Goal: Task Accomplishment & Management: Use online tool/utility

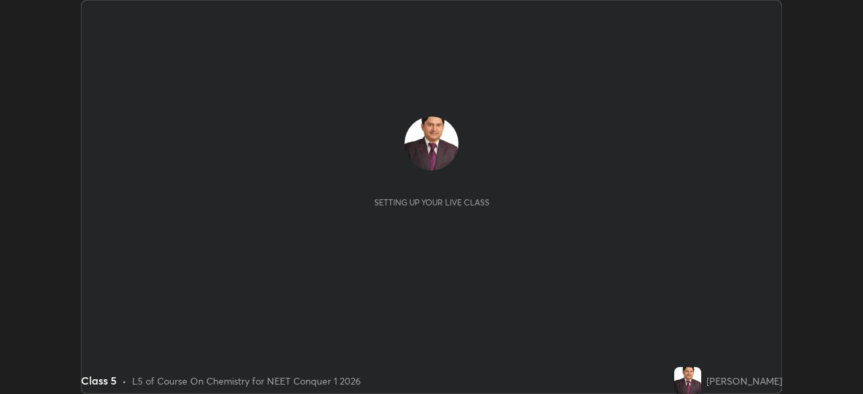
scroll to position [394, 863]
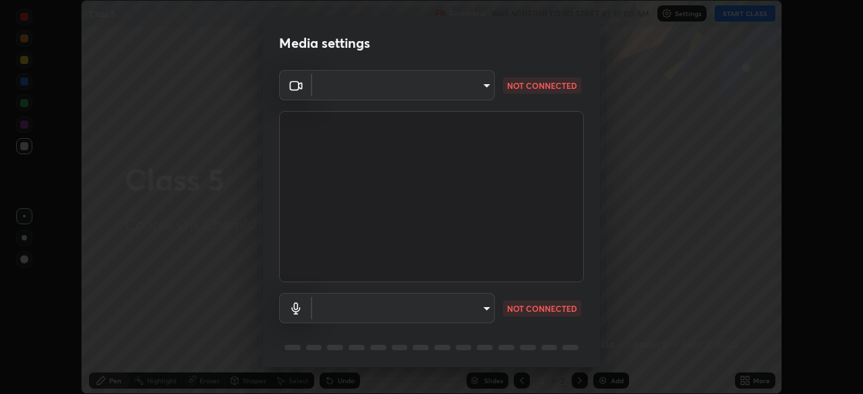
type input "e828e536804fa5ec44f09bab9f54175a8b6d317bb850f7280915d3359c97194d"
type input "communications"
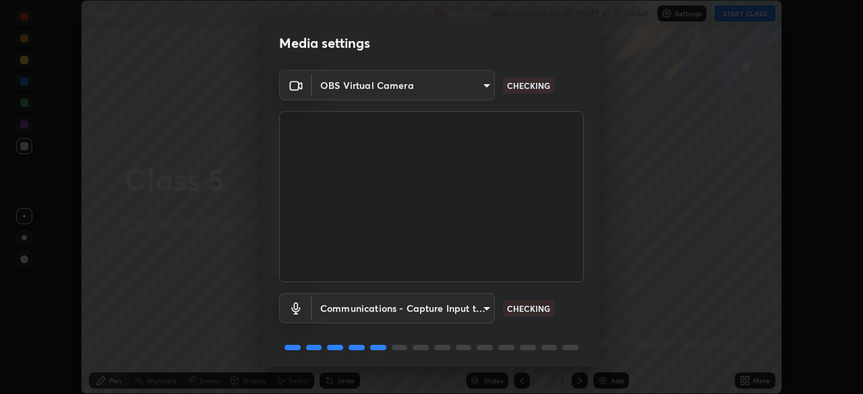
scroll to position [48, 0]
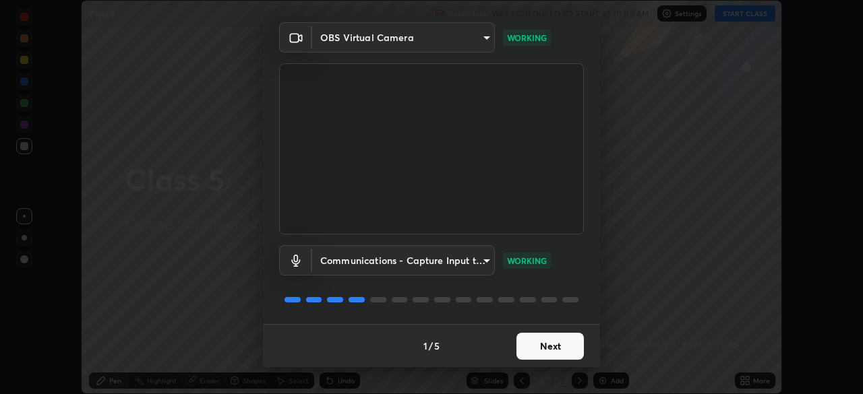
click at [538, 344] on button "Next" at bounding box center [549, 346] width 67 height 27
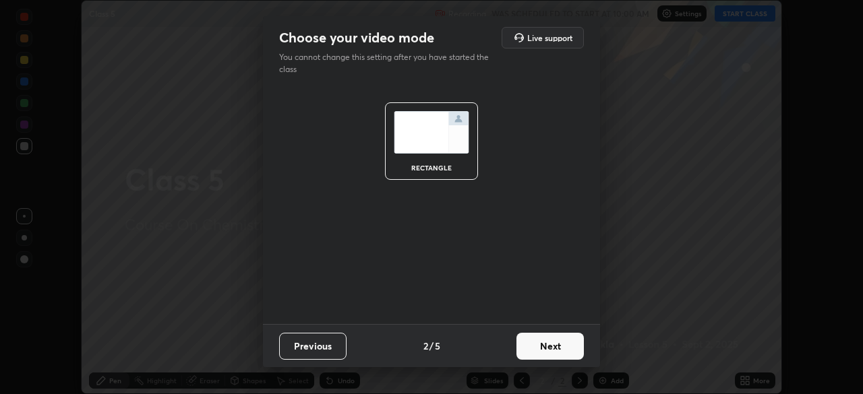
scroll to position [0, 0]
click at [538, 344] on button "Next" at bounding box center [549, 346] width 67 height 27
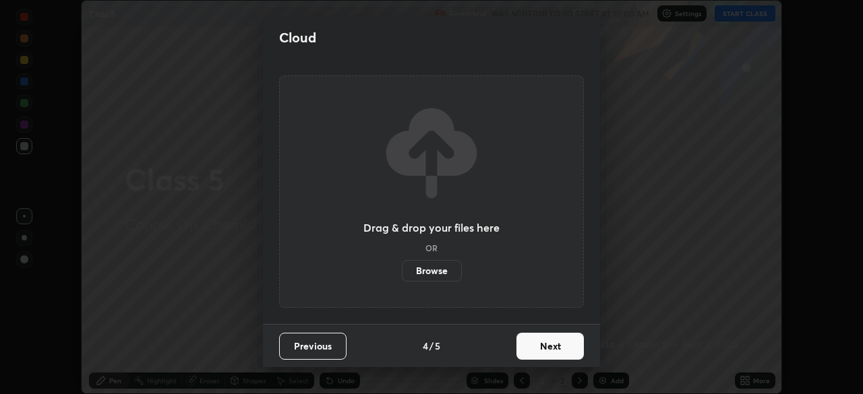
click at [544, 350] on button "Next" at bounding box center [549, 346] width 67 height 27
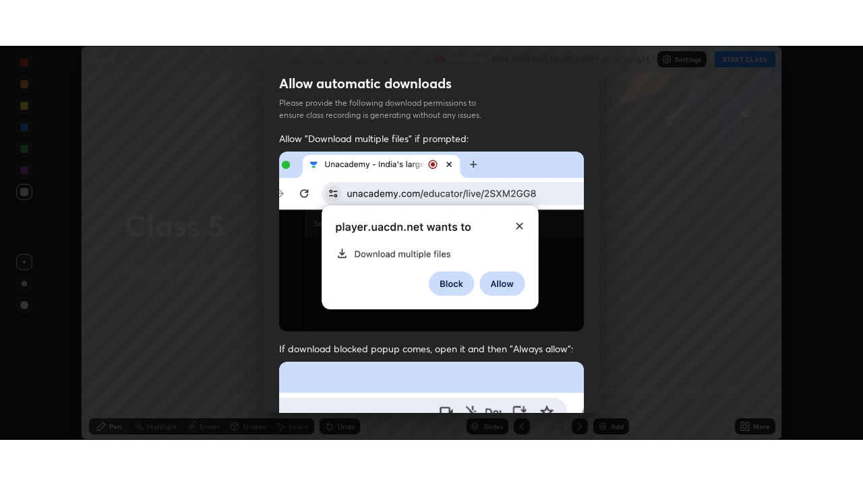
scroll to position [323, 0]
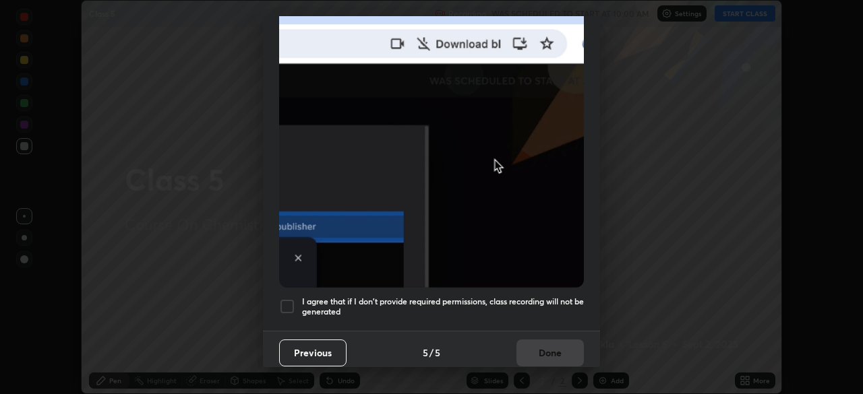
click at [287, 299] on div at bounding box center [287, 307] width 16 height 16
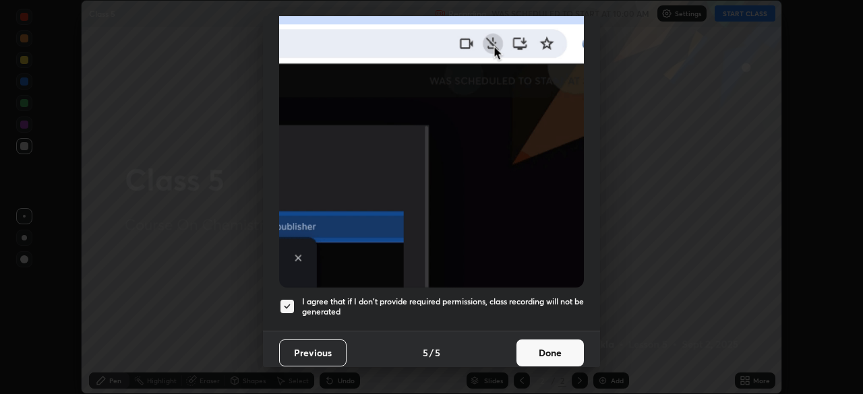
click at [537, 348] on button "Done" at bounding box center [549, 353] width 67 height 27
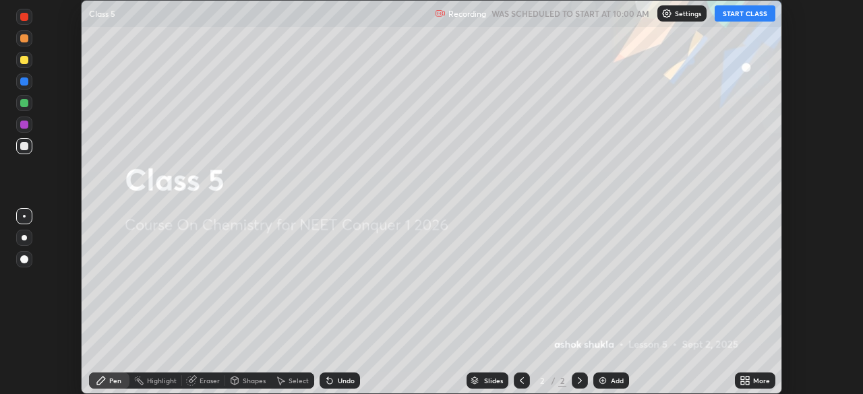
click at [731, 13] on button "START CLASS" at bounding box center [744, 13] width 61 height 16
click at [741, 379] on icon at bounding box center [742, 378] width 3 height 3
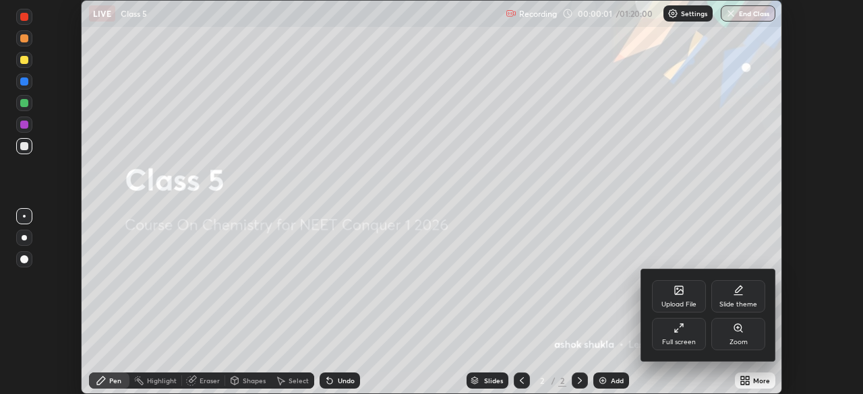
click at [679, 339] on div "Full screen" at bounding box center [679, 342] width 34 height 7
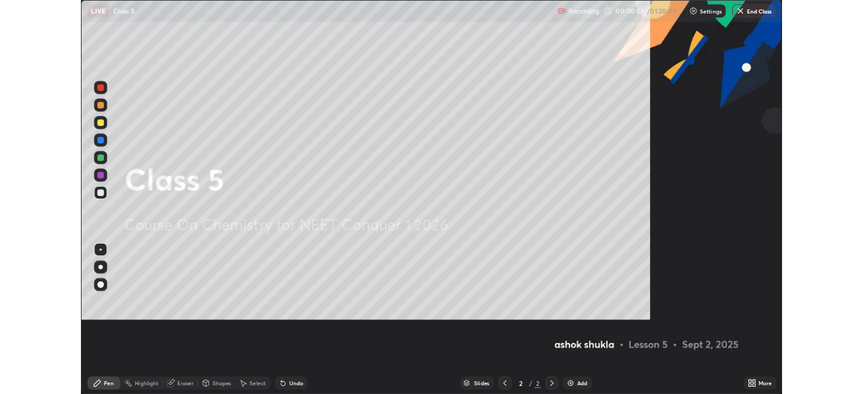
scroll to position [485, 863]
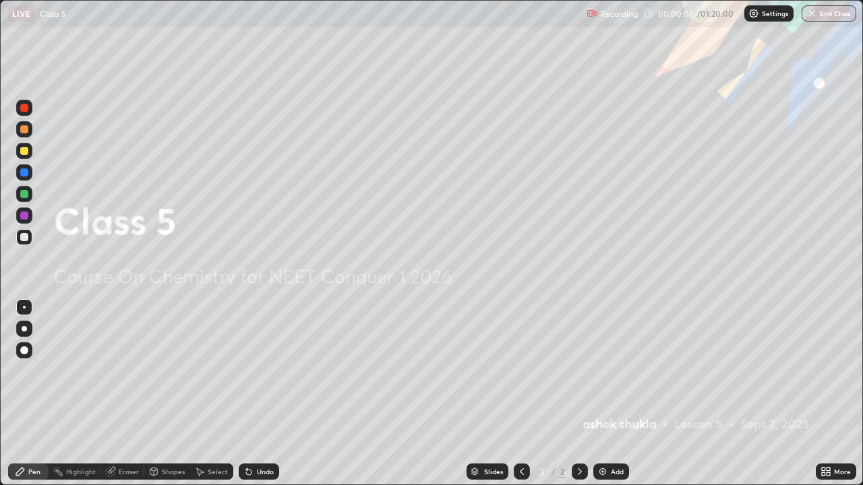
click at [601, 394] on img at bounding box center [602, 471] width 11 height 11
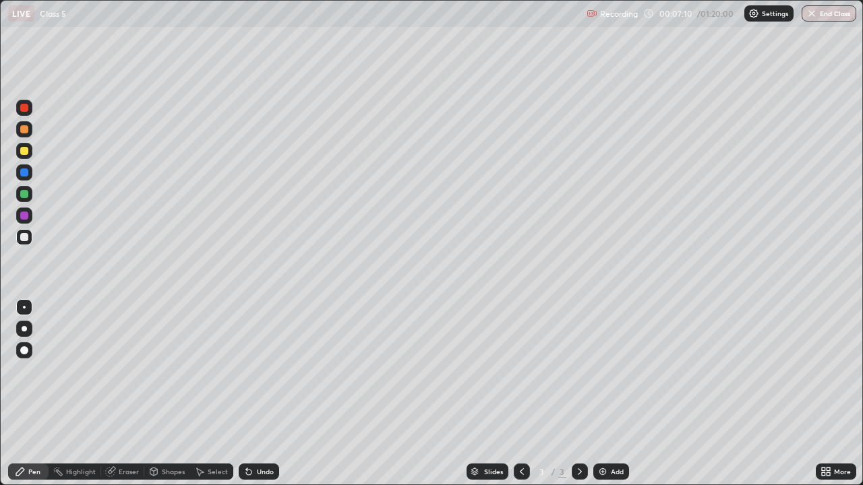
click at [117, 394] on div "Eraser" at bounding box center [122, 472] width 43 height 16
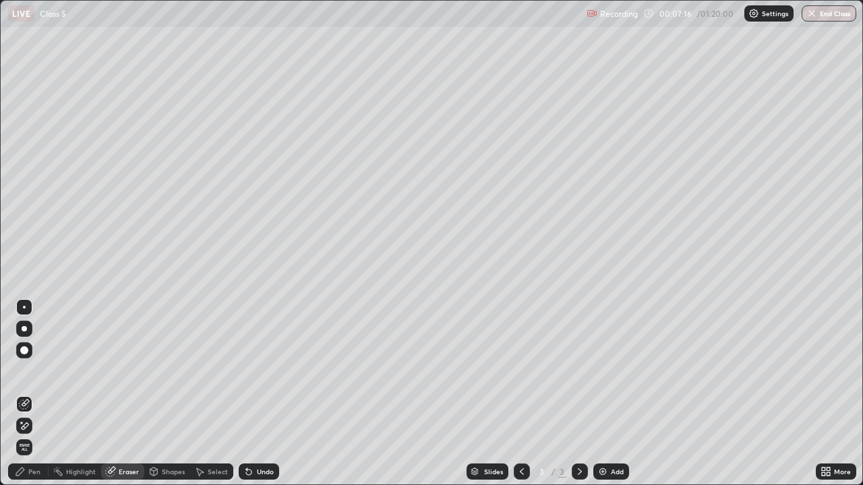
click at [34, 394] on div "Pen" at bounding box center [34, 471] width 12 height 7
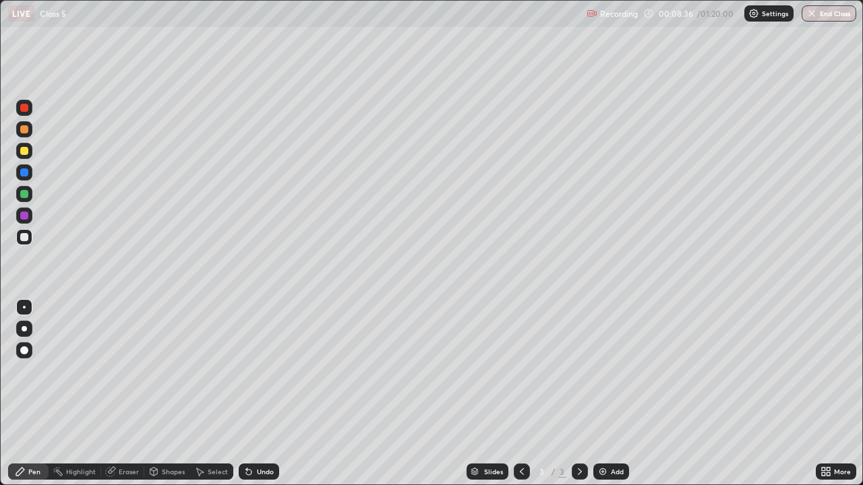
click at [599, 394] on img at bounding box center [602, 471] width 11 height 11
click at [520, 394] on icon at bounding box center [521, 471] width 11 height 11
click at [601, 394] on img at bounding box center [602, 471] width 11 height 11
click at [518, 394] on icon at bounding box center [521, 471] width 11 height 11
click at [577, 394] on icon at bounding box center [579, 471] width 11 height 11
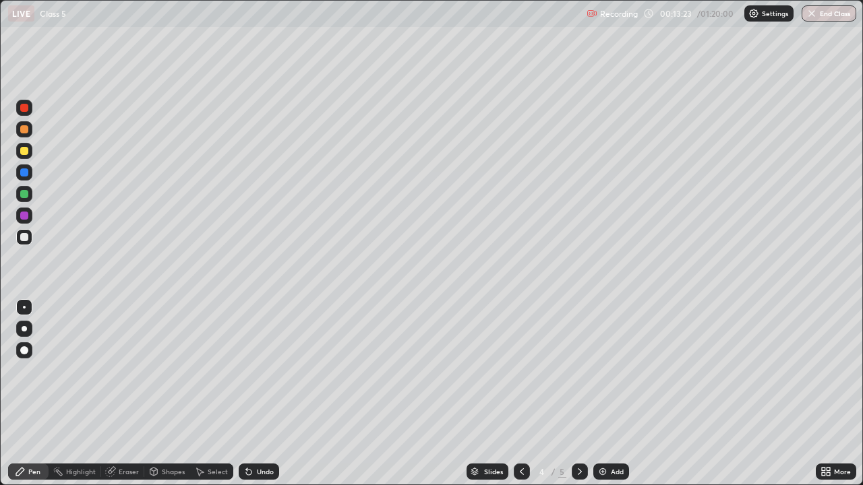
click at [578, 394] on icon at bounding box center [580, 471] width 4 height 7
click at [600, 394] on img at bounding box center [602, 471] width 11 height 11
click at [122, 394] on div "Eraser" at bounding box center [129, 471] width 20 height 7
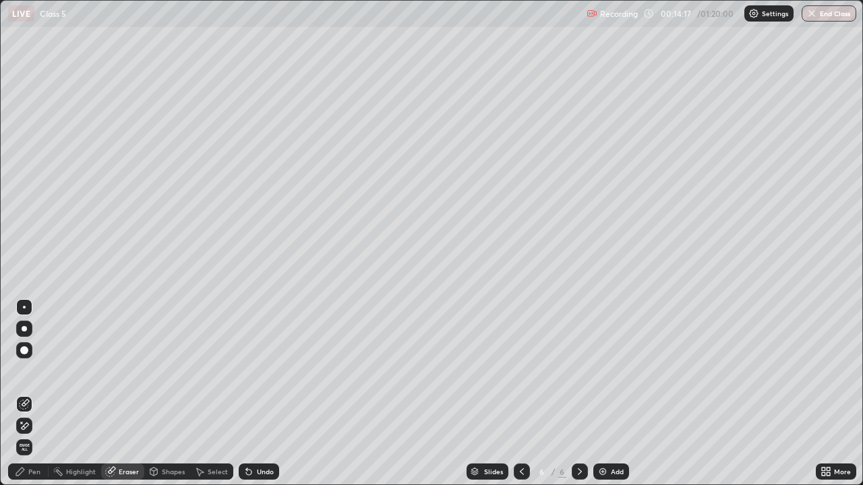
click at [36, 394] on div "Pen" at bounding box center [34, 471] width 12 height 7
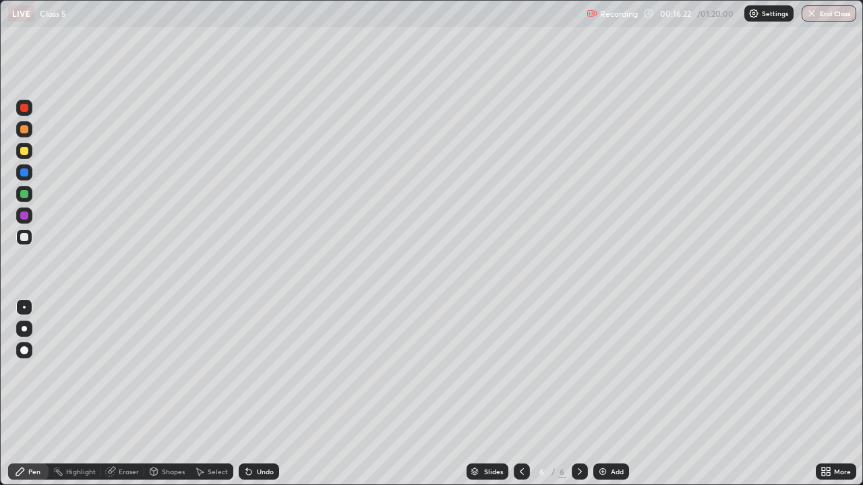
click at [111, 394] on icon at bounding box center [110, 472] width 9 height 9
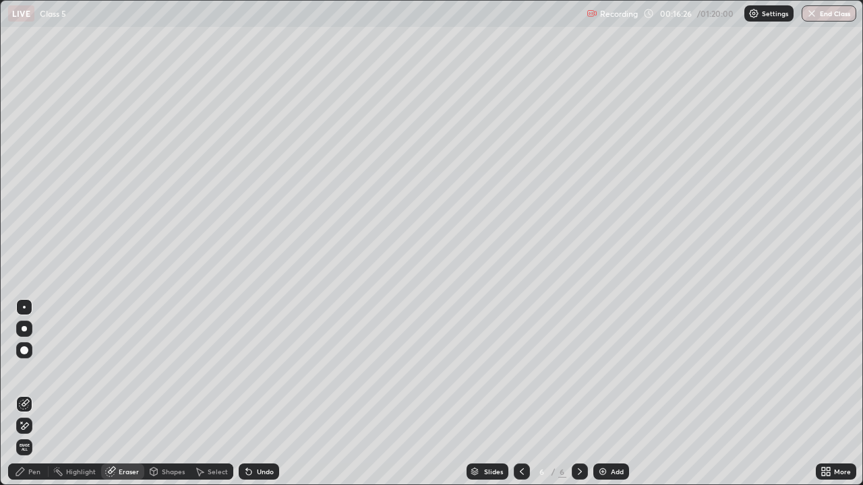
click at [32, 394] on div "Pen" at bounding box center [34, 471] width 12 height 7
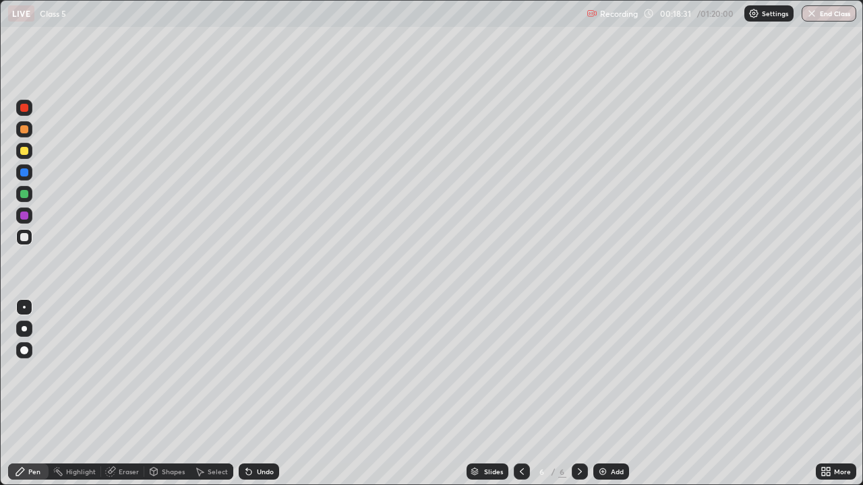
click at [601, 394] on img at bounding box center [602, 471] width 11 height 11
click at [121, 394] on div "Eraser" at bounding box center [129, 471] width 20 height 7
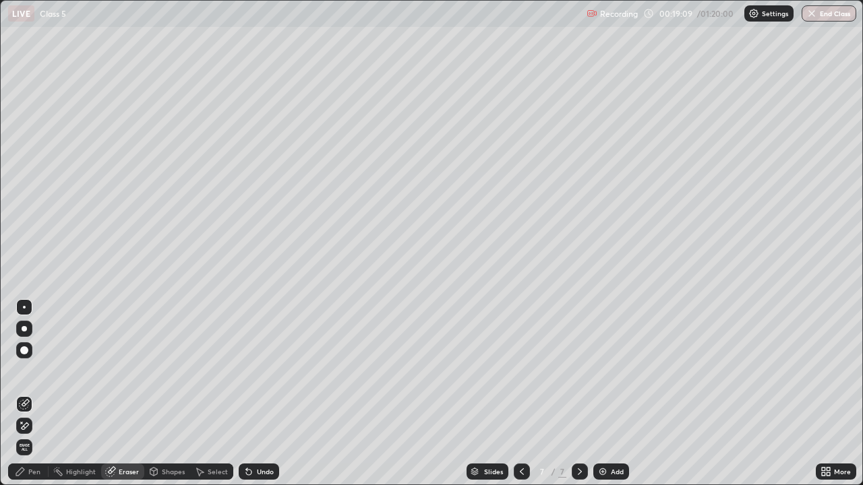
click at [32, 394] on div "Pen" at bounding box center [34, 471] width 12 height 7
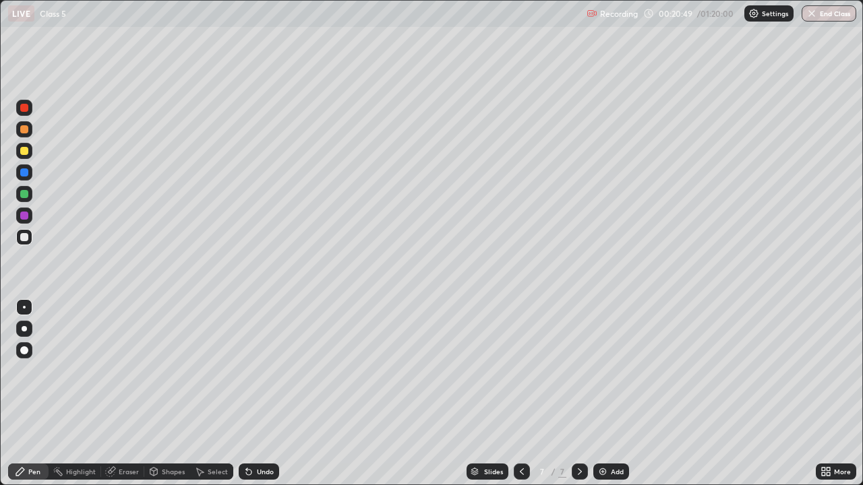
click at [600, 394] on img at bounding box center [602, 471] width 11 height 11
click at [124, 394] on div "Eraser" at bounding box center [129, 471] width 20 height 7
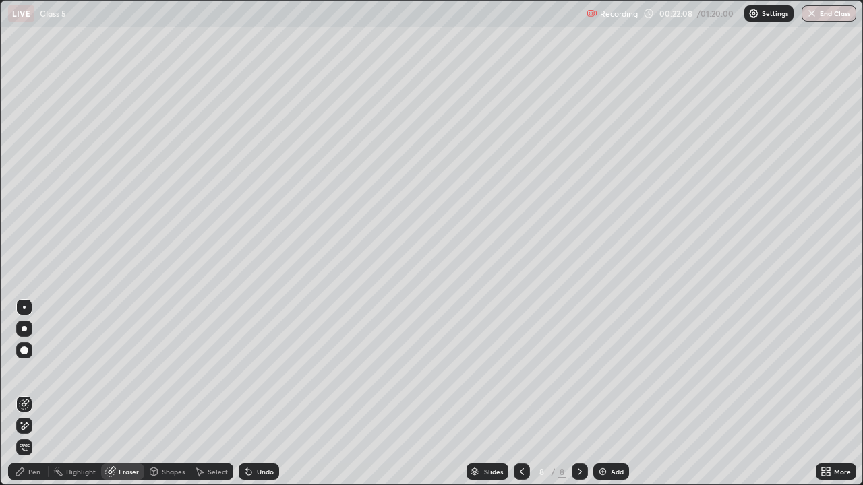
click at [33, 394] on div "Pen" at bounding box center [34, 471] width 12 height 7
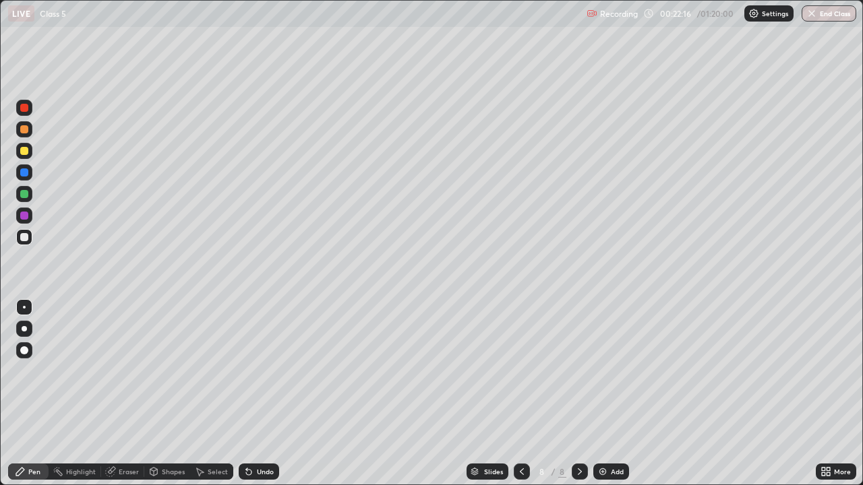
click at [131, 394] on div "Eraser" at bounding box center [129, 471] width 20 height 7
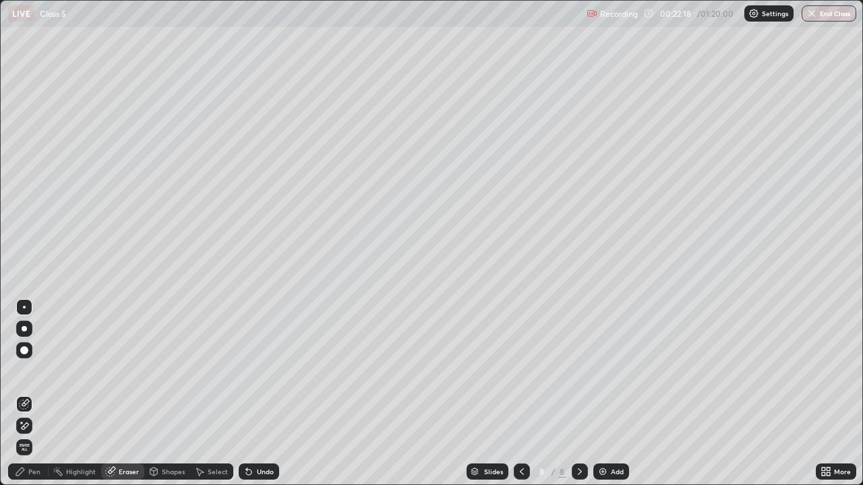
click at [34, 394] on div "Pen" at bounding box center [34, 471] width 12 height 7
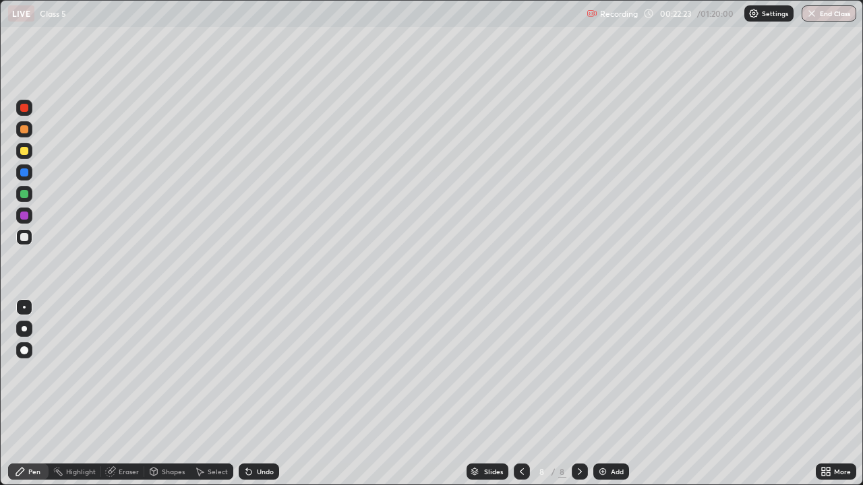
click at [123, 394] on div "Eraser" at bounding box center [129, 471] width 20 height 7
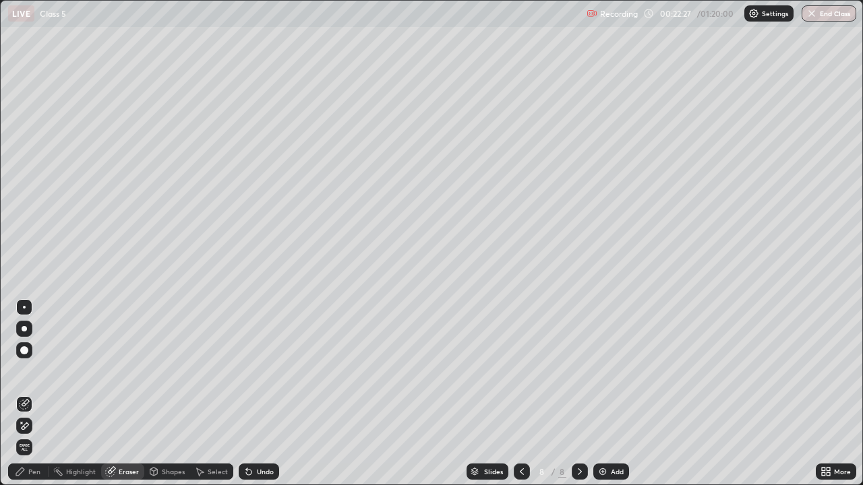
click at [29, 394] on div "Pen" at bounding box center [28, 472] width 40 height 16
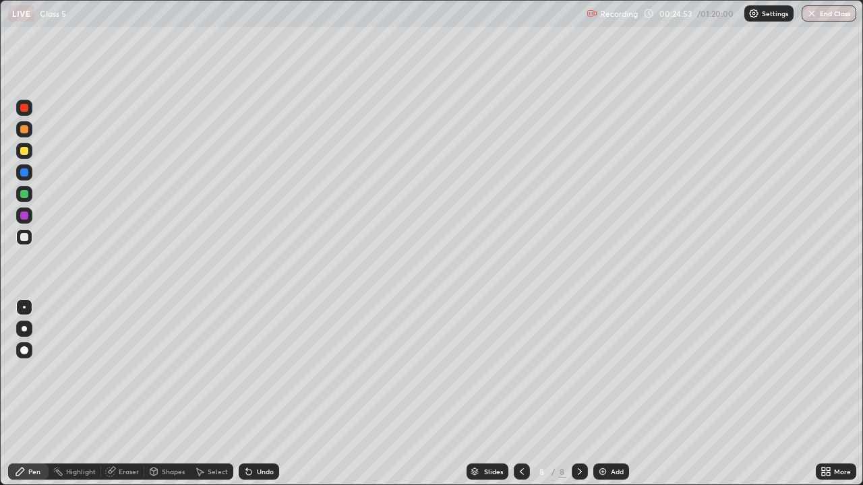
click at [601, 394] on img at bounding box center [602, 471] width 11 height 11
click at [599, 394] on img at bounding box center [602, 471] width 11 height 11
click at [125, 394] on div "Eraser" at bounding box center [129, 471] width 20 height 7
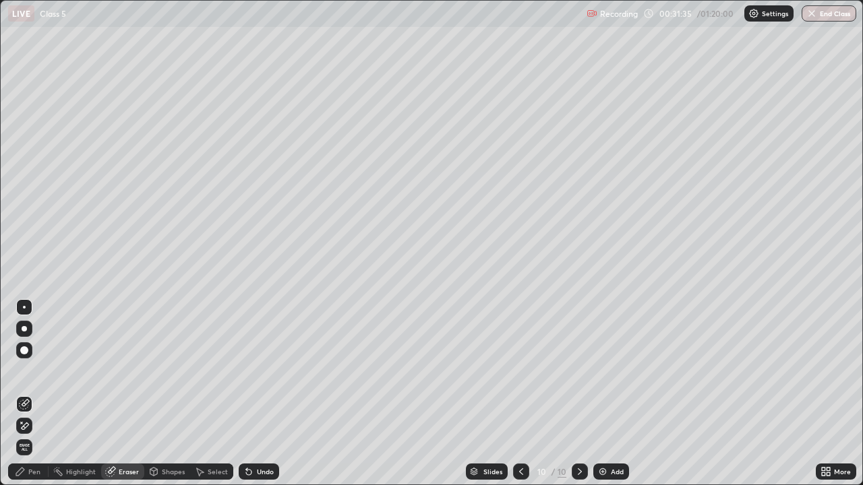
click at [36, 394] on div "Pen" at bounding box center [34, 471] width 12 height 7
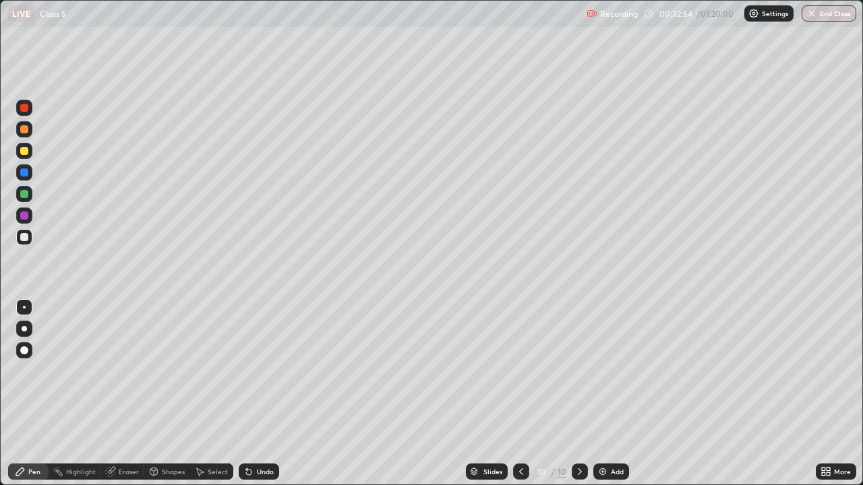
click at [601, 394] on img at bounding box center [602, 471] width 11 height 11
click at [520, 394] on icon at bounding box center [521, 471] width 11 height 11
click at [601, 394] on img at bounding box center [602, 471] width 11 height 11
click at [520, 394] on icon at bounding box center [522, 471] width 4 height 7
click at [576, 394] on icon at bounding box center [579, 471] width 11 height 11
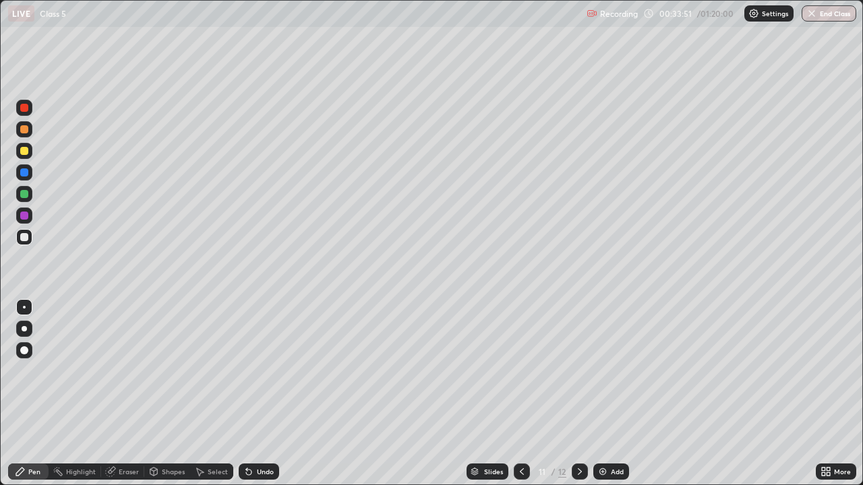
click at [578, 394] on icon at bounding box center [579, 471] width 11 height 11
click at [600, 394] on img at bounding box center [602, 471] width 11 height 11
click at [601, 394] on img at bounding box center [602, 471] width 11 height 11
click at [599, 394] on img at bounding box center [602, 471] width 11 height 11
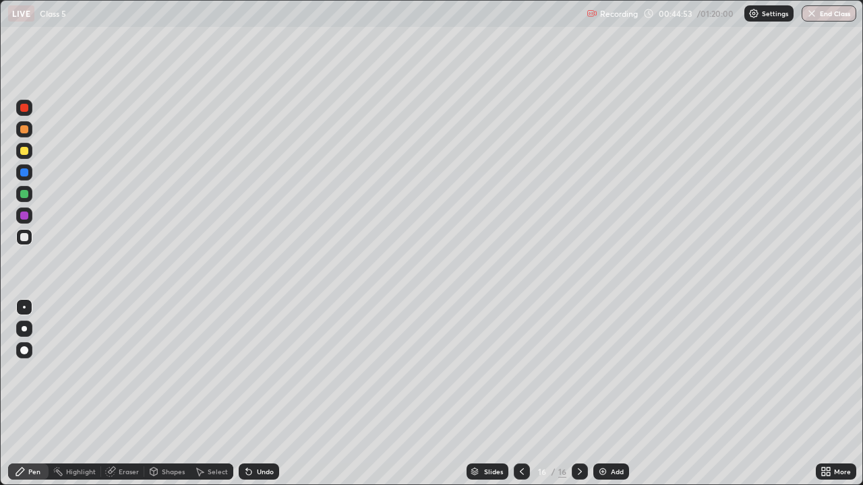
click at [119, 394] on div "Eraser" at bounding box center [129, 471] width 20 height 7
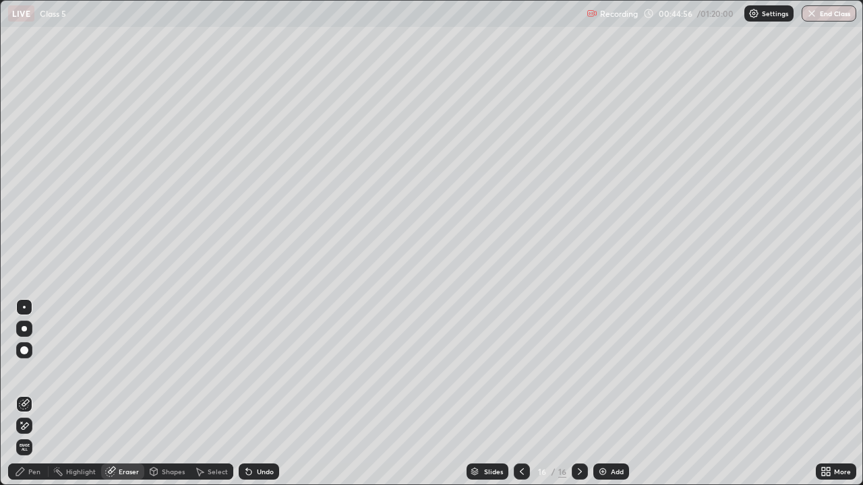
click at [34, 394] on div "Pen" at bounding box center [34, 471] width 12 height 7
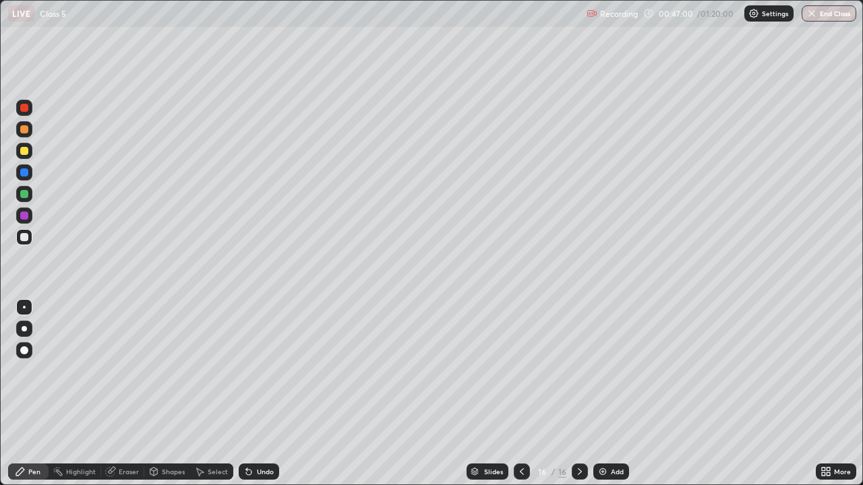
click at [600, 394] on img at bounding box center [602, 471] width 11 height 11
click at [602, 394] on img at bounding box center [602, 471] width 11 height 11
click at [601, 394] on img at bounding box center [602, 471] width 11 height 11
click at [602, 394] on img at bounding box center [603, 471] width 11 height 11
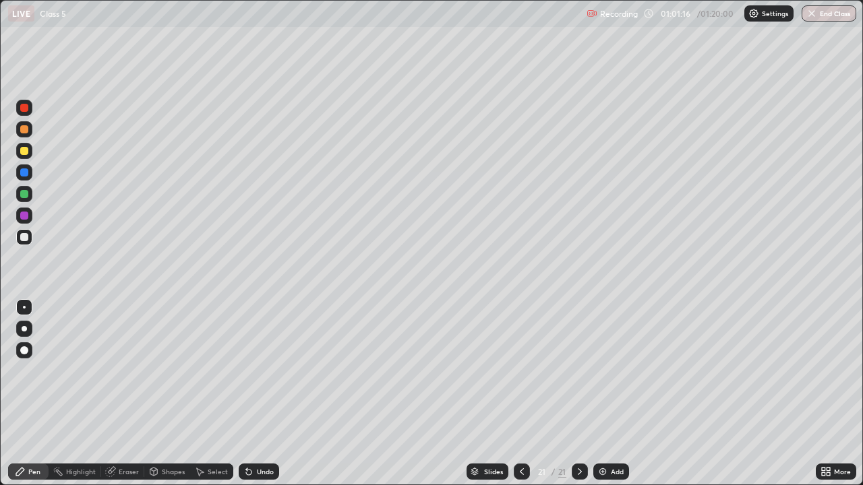
click at [600, 394] on img at bounding box center [602, 471] width 11 height 11
click at [120, 394] on div "Eraser" at bounding box center [129, 471] width 20 height 7
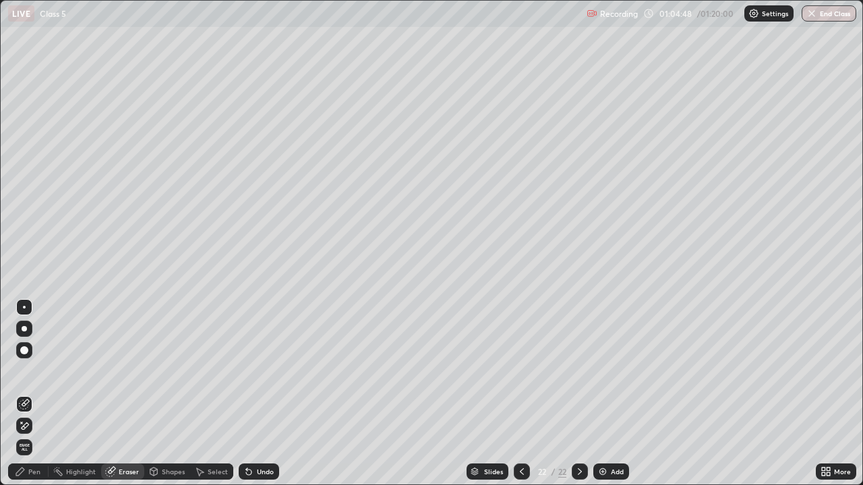
click at [36, 394] on div "Pen" at bounding box center [28, 472] width 40 height 16
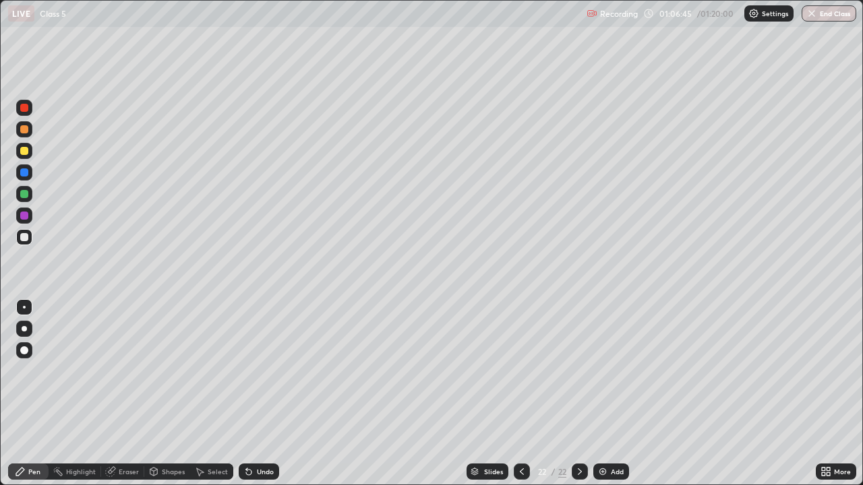
click at [601, 394] on img at bounding box center [602, 471] width 11 height 11
click at [813, 12] on img "button" at bounding box center [811, 13] width 11 height 11
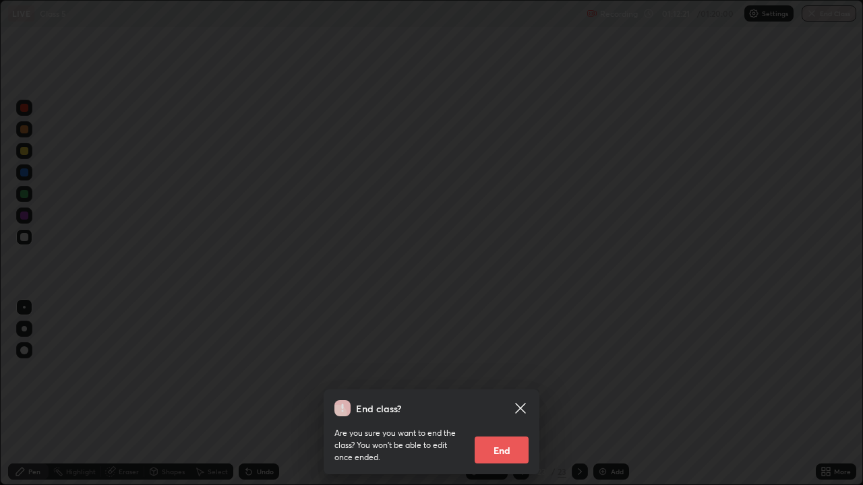
click at [506, 394] on button "End" at bounding box center [502, 450] width 54 height 27
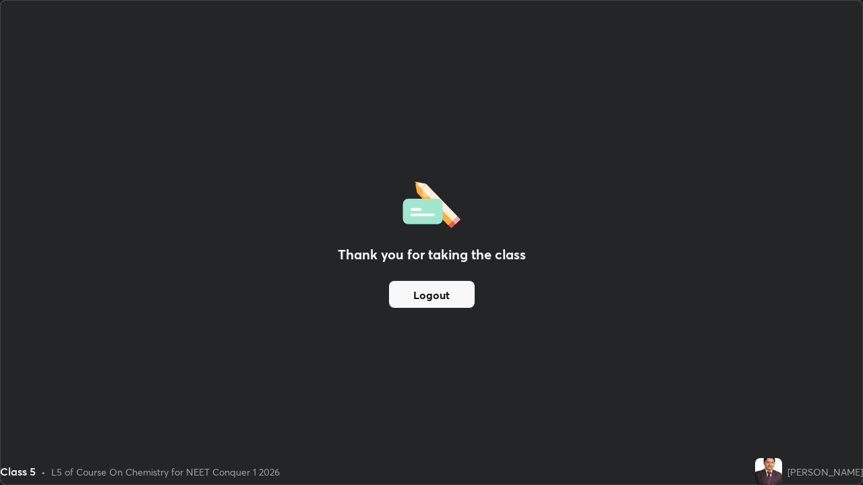
click at [456, 293] on button "Logout" at bounding box center [432, 294] width 86 height 27
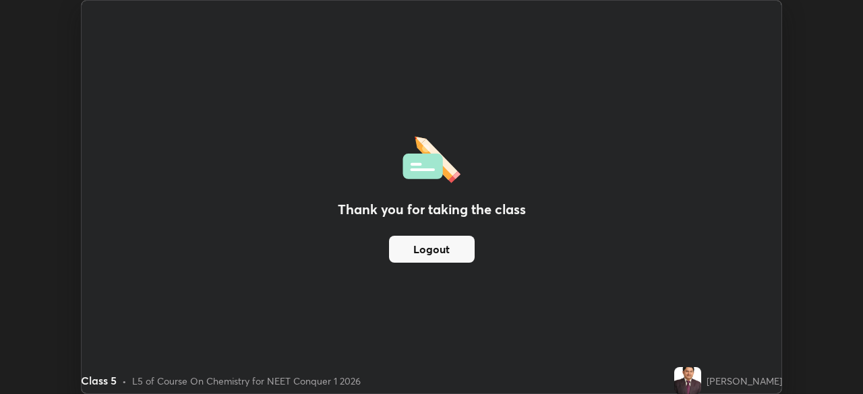
scroll to position [67007, 66538]
click at [454, 251] on button "Logout" at bounding box center [432, 249] width 86 height 27
